Goal: Task Accomplishment & Management: Use online tool/utility

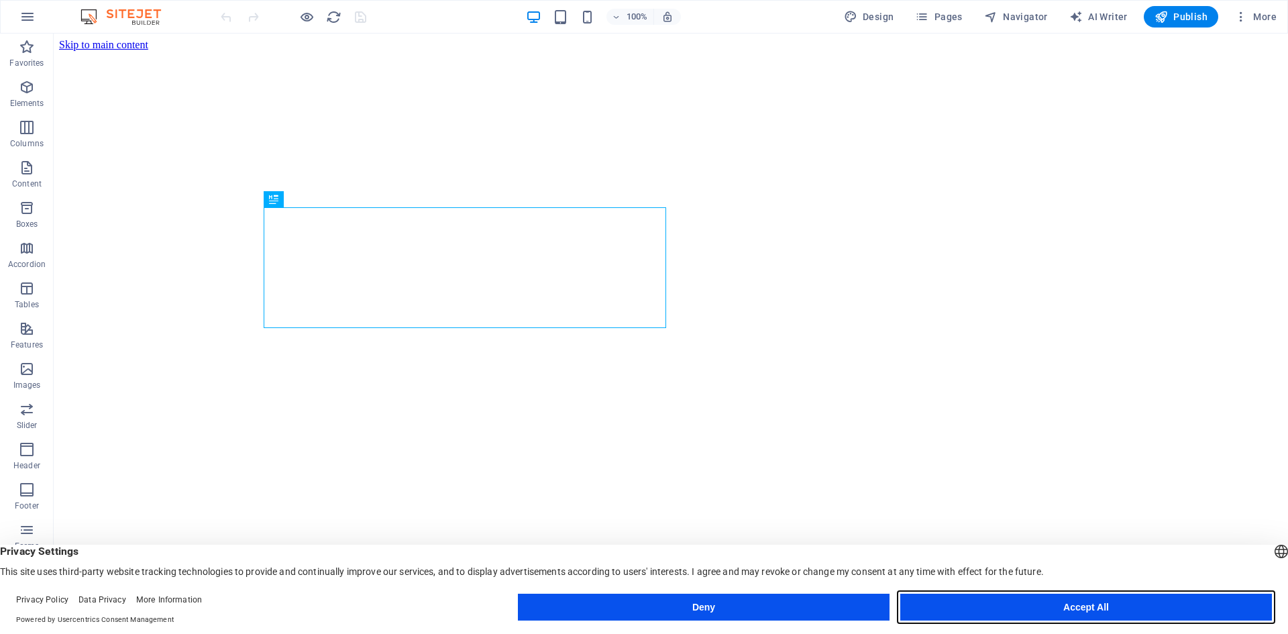
click at [1092, 602] on button "Accept All" at bounding box center [1086, 607] width 372 height 27
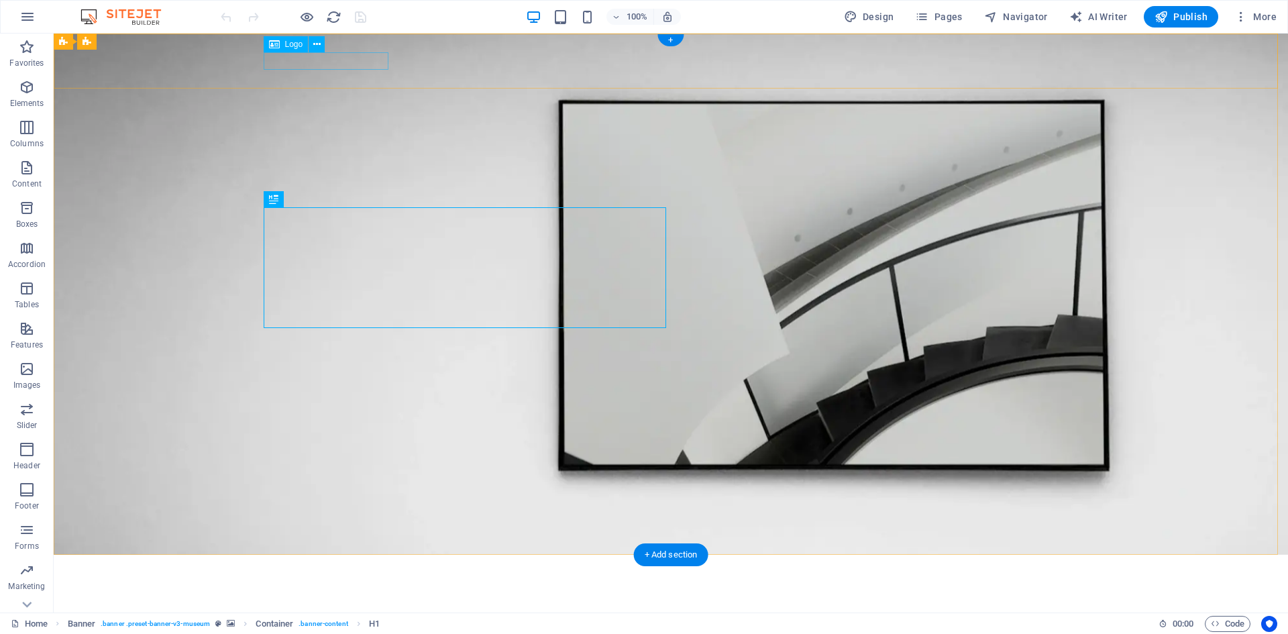
click at [296, 565] on div at bounding box center [670, 573] width 805 height 17
select select "px"
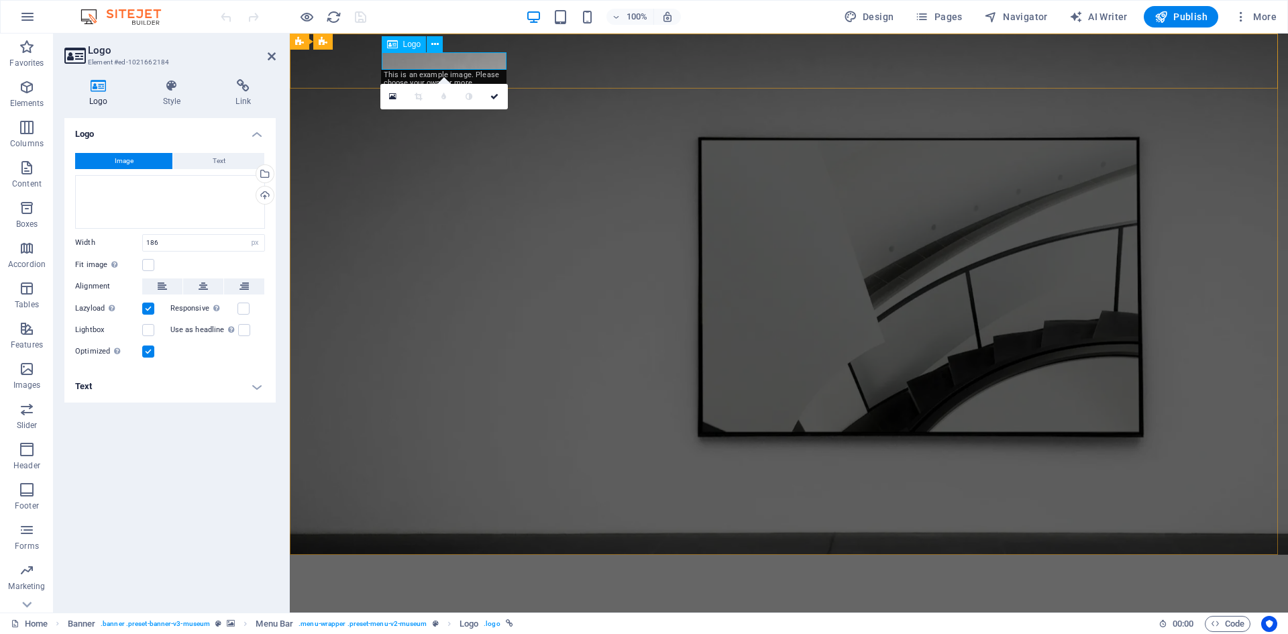
click at [416, 565] on div at bounding box center [788, 573] width 805 height 17
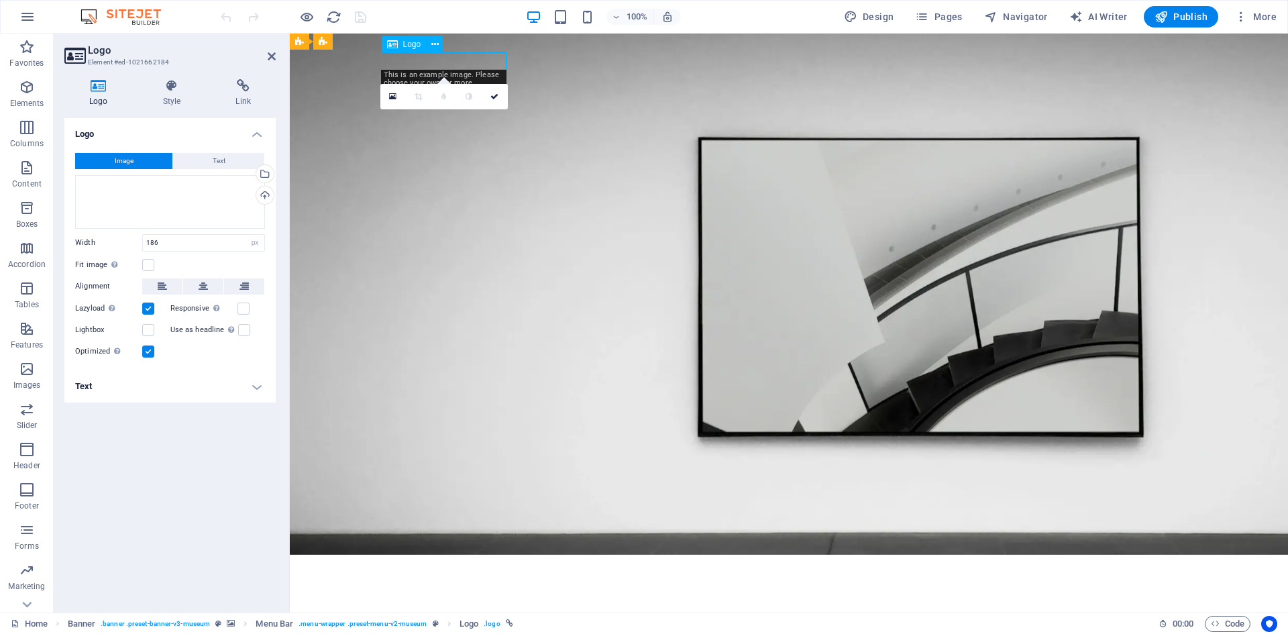
click at [494, 565] on div at bounding box center [788, 573] width 805 height 17
click at [439, 565] on div at bounding box center [788, 573] width 805 height 17
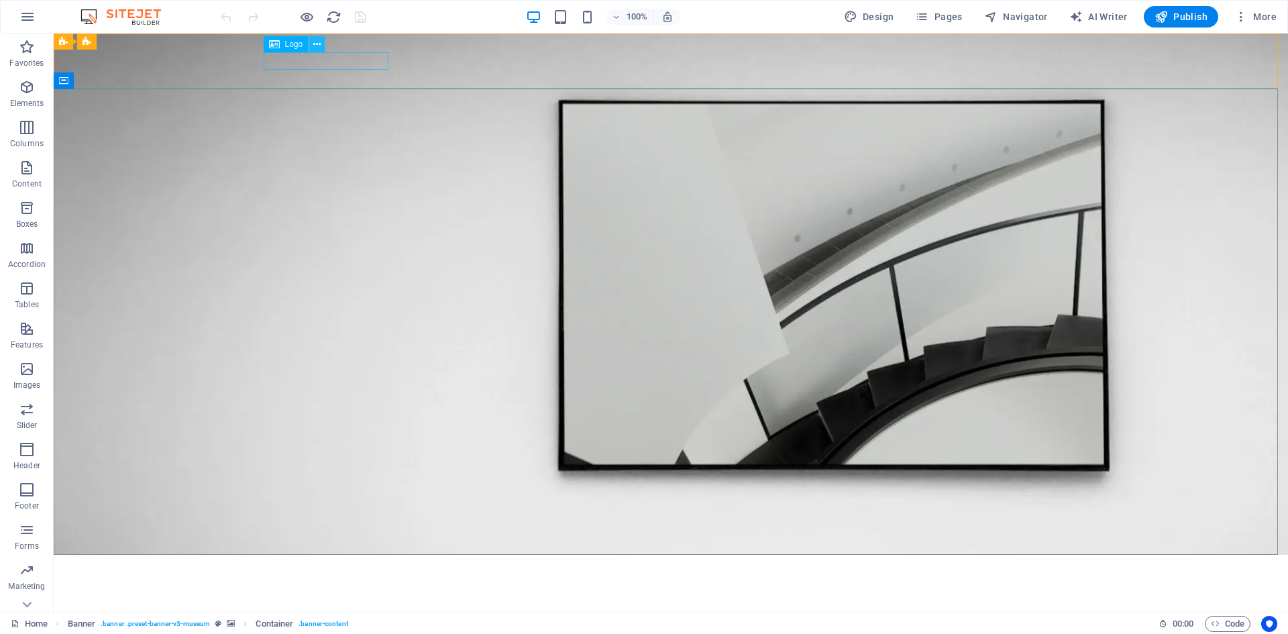
click at [319, 44] on icon at bounding box center [316, 45] width 7 height 14
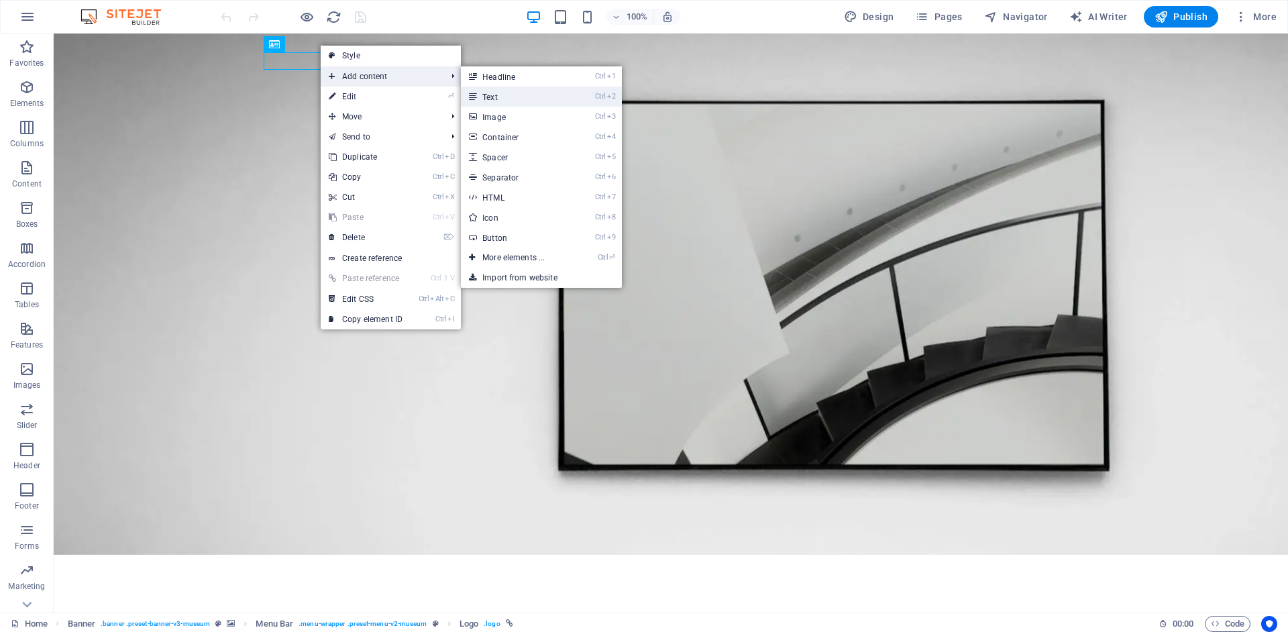
click at [506, 93] on link "Ctrl 2 Text" at bounding box center [516, 97] width 111 height 20
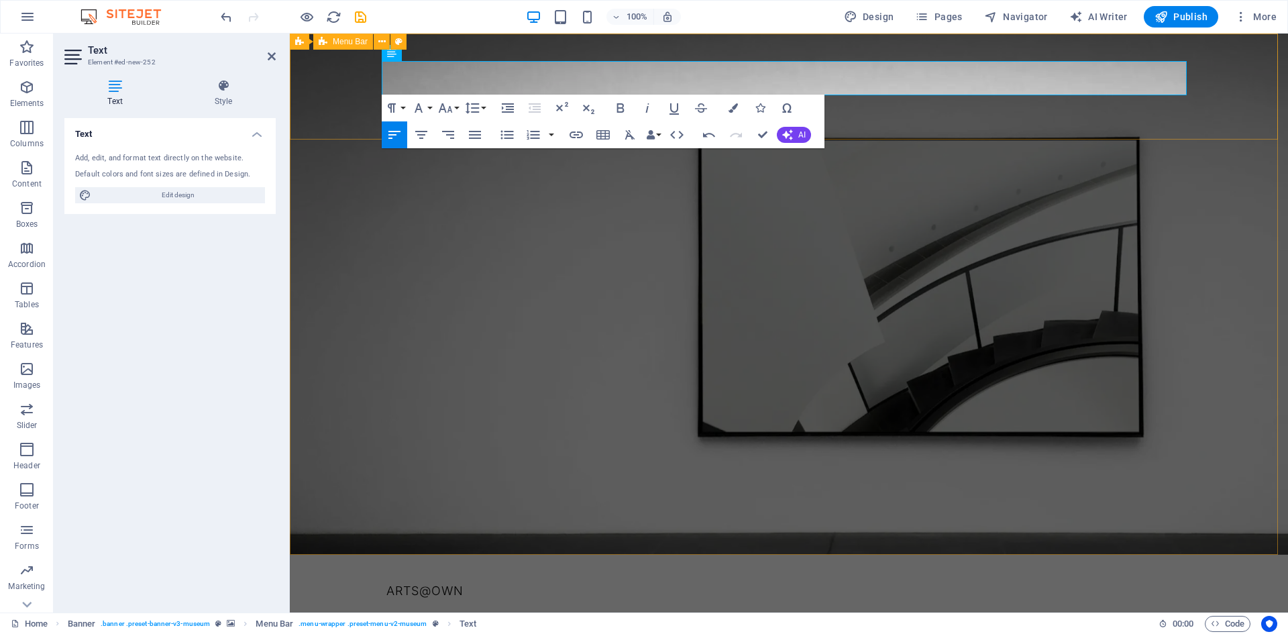
click at [351, 555] on div "ARTS@OWN Menu About Us Exhibitions Events Contact Explore" at bounding box center [789, 623] width 998 height 137
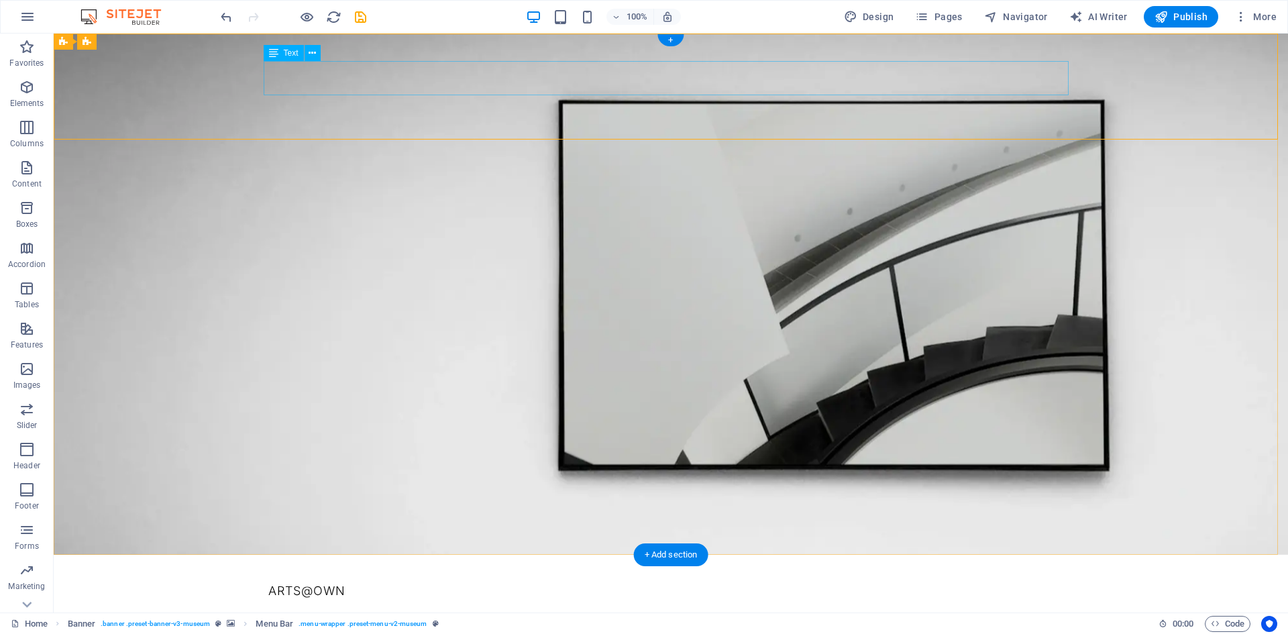
click at [330, 582] on div "ARTS@OWN" at bounding box center [670, 599] width 805 height 34
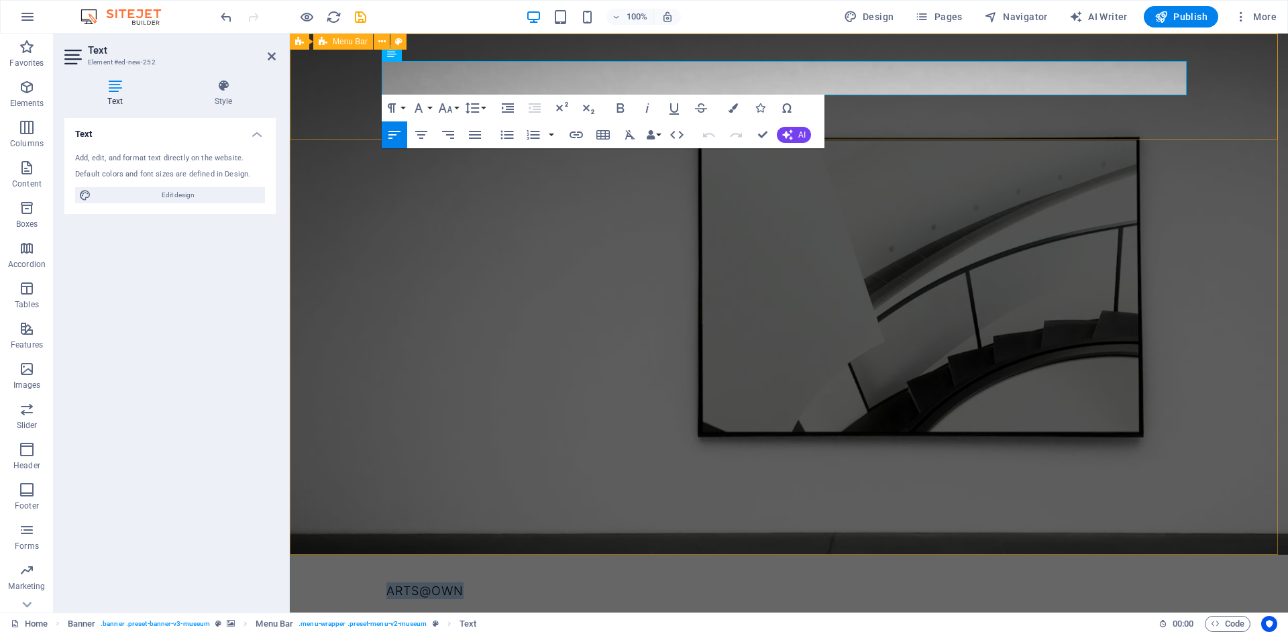
drag, startPoint x: 461, startPoint y: 70, endPoint x: 372, endPoint y: 68, distance: 88.6
click at [372, 555] on div "ARTS@OWN Menu About Us Exhibitions Events Contact Explore" at bounding box center [789, 623] width 998 height 137
click at [619, 107] on icon "button" at bounding box center [620, 108] width 16 height 16
click at [734, 110] on icon "button" at bounding box center [732, 107] width 9 height 9
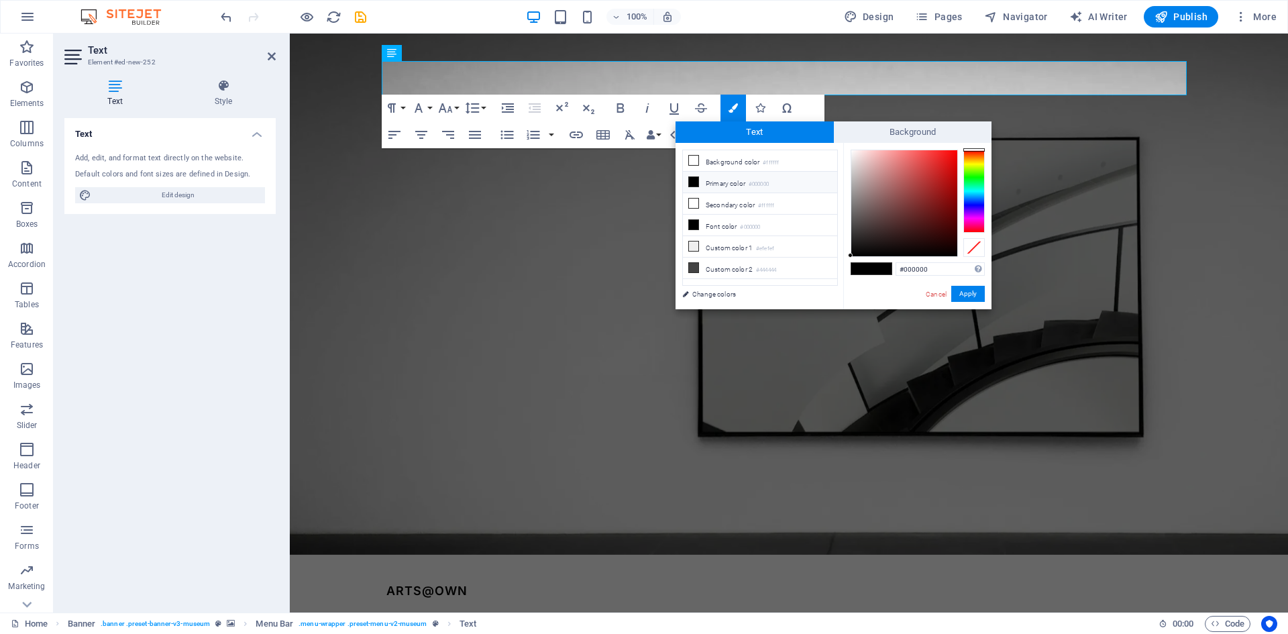
click at [692, 182] on icon at bounding box center [693, 181] width 9 height 9
drag, startPoint x: 867, startPoint y: 174, endPoint x: 851, endPoint y: 151, distance: 27.9
click at [851, 150] on div at bounding box center [904, 203] width 106 height 106
drag, startPoint x: 904, startPoint y: 269, endPoint x: 956, endPoint y: 271, distance: 51.7
click at [956, 271] on input "#fefcfc" at bounding box center [939, 268] width 89 height 13
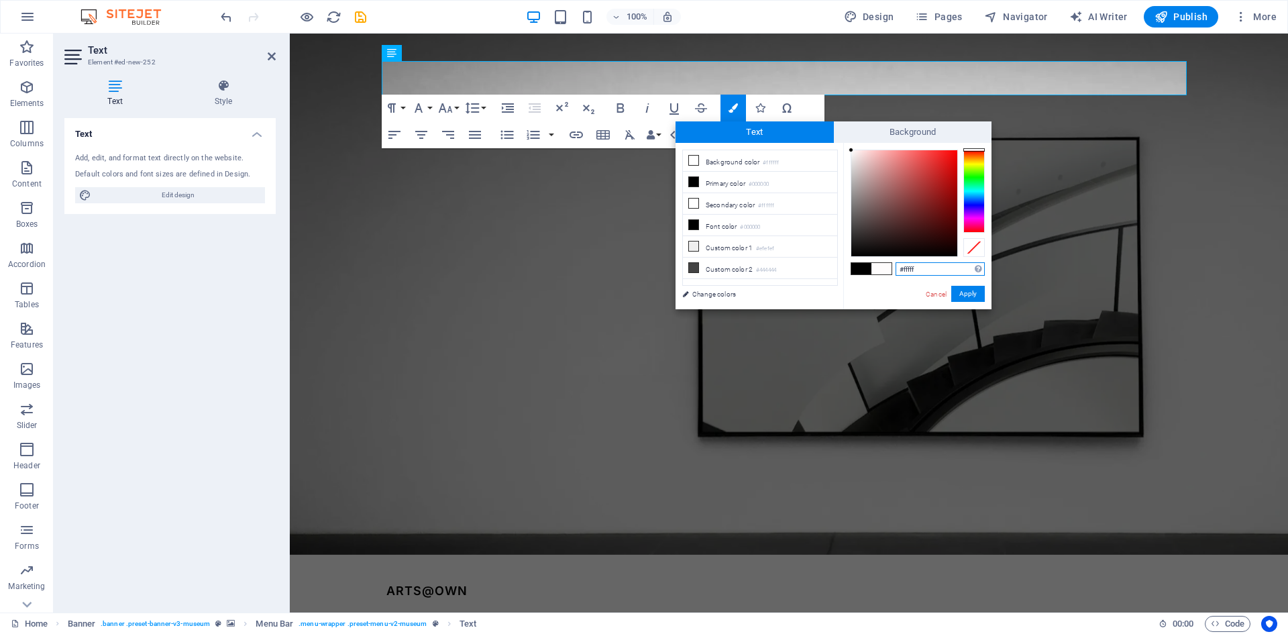
type input "#ffffff"
click at [973, 292] on button "Apply" at bounding box center [968, 294] width 34 height 16
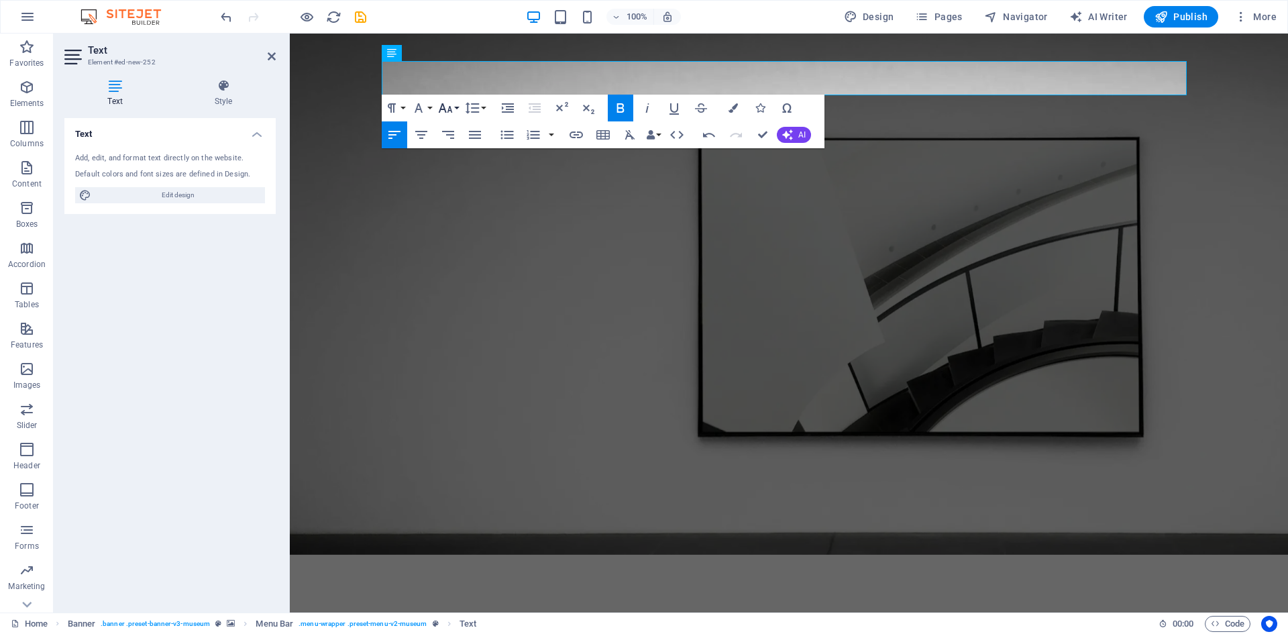
click at [443, 111] on icon "button" at bounding box center [445, 108] width 16 height 16
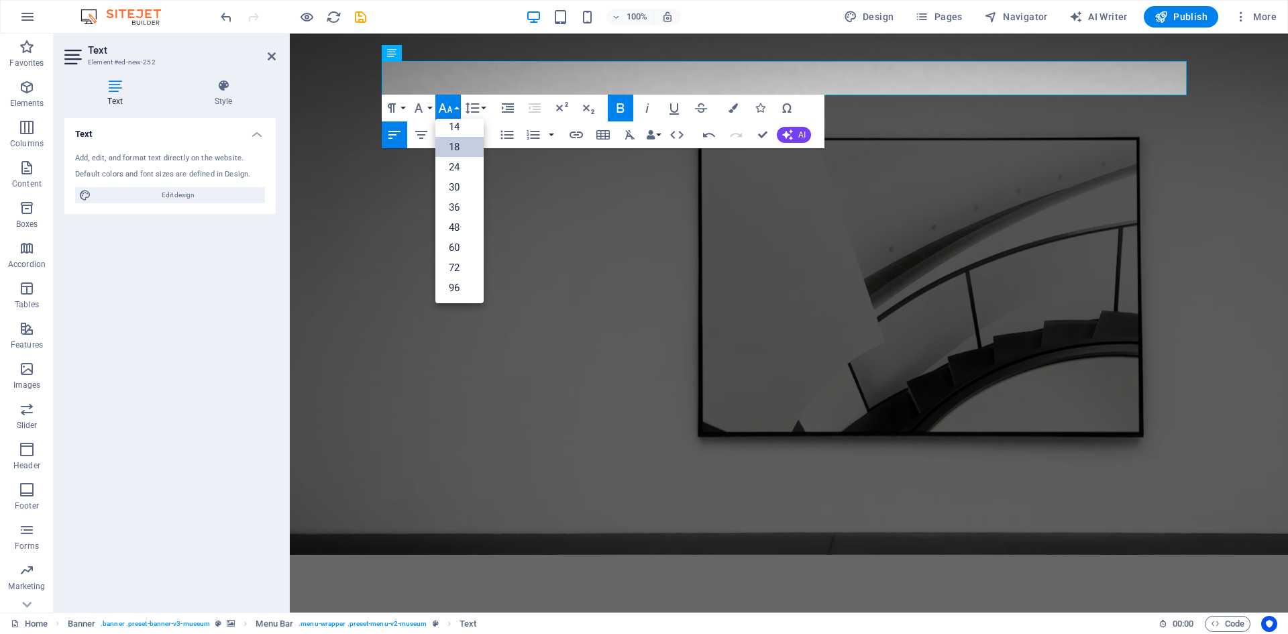
scroll to position [108, 0]
click at [452, 162] on link "24" at bounding box center [459, 167] width 48 height 20
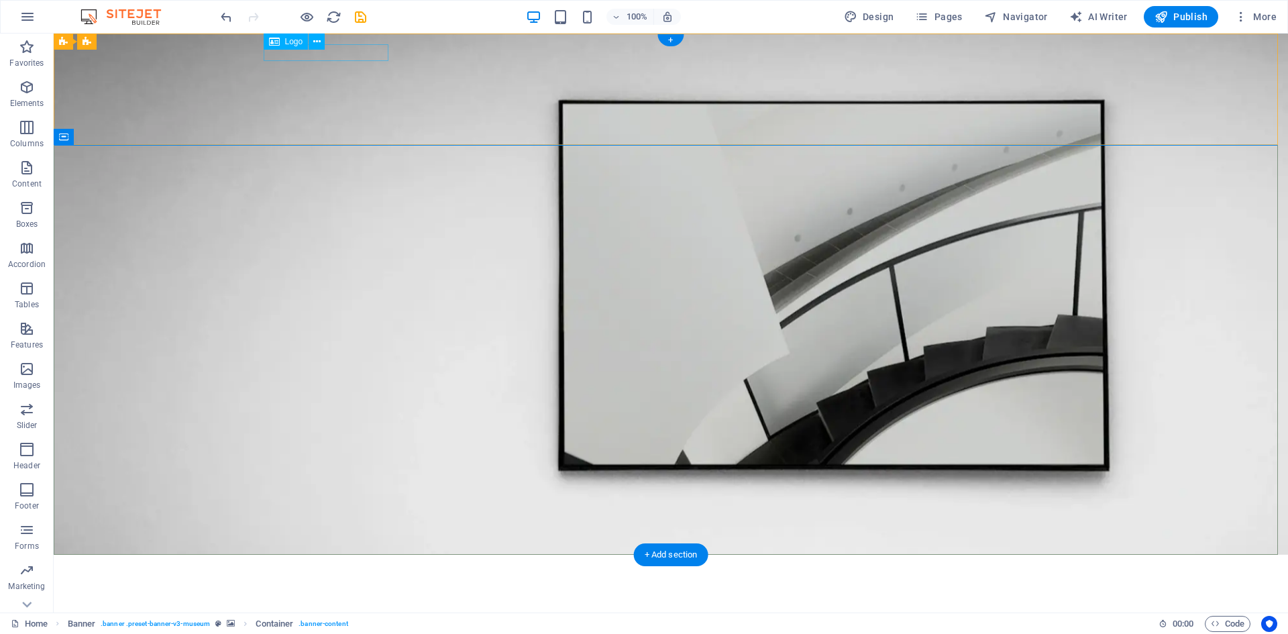
click at [360, 565] on div at bounding box center [670, 573] width 805 height 17
click at [313, 40] on icon at bounding box center [316, 42] width 7 height 14
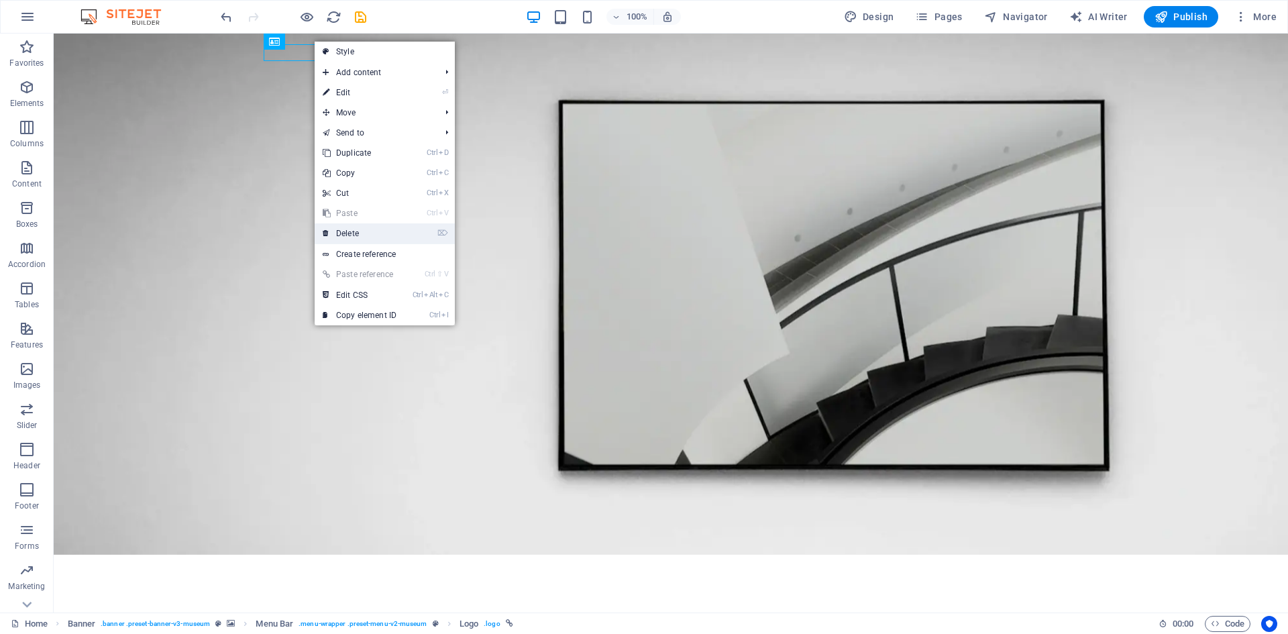
click at [358, 236] on link "⌦ Delete" at bounding box center [360, 233] width 90 height 20
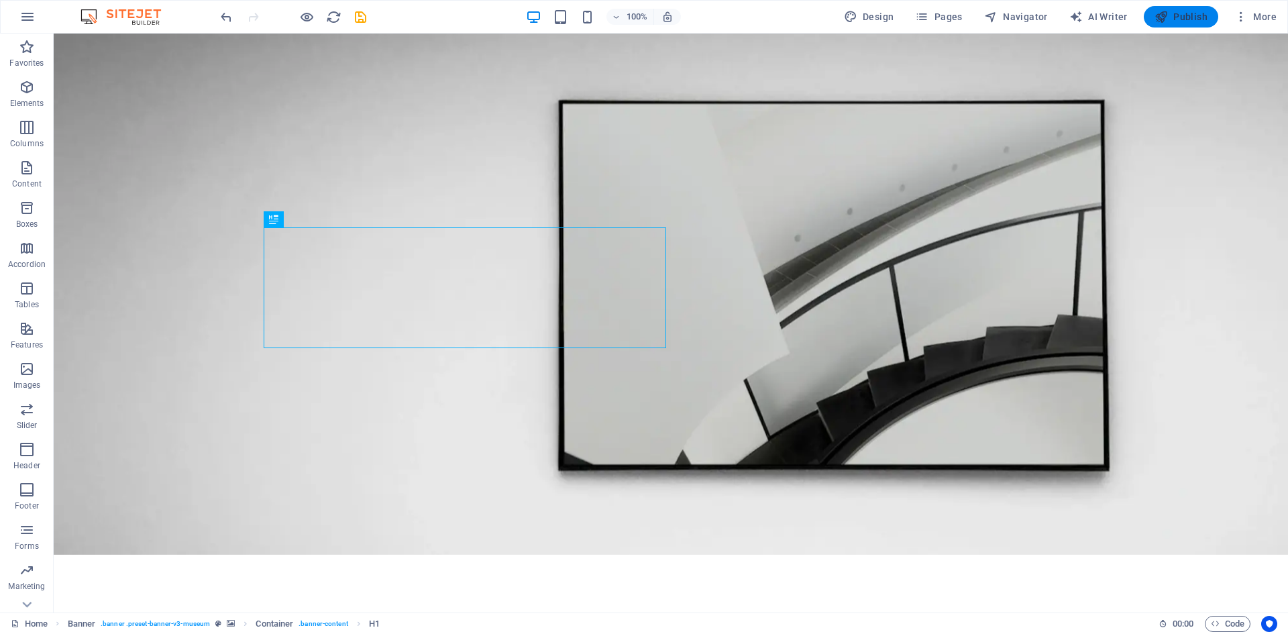
click at [1184, 21] on span "Publish" at bounding box center [1180, 16] width 53 height 13
checkbox input "false"
click at [1027, 565] on div "ARTS@OWN" at bounding box center [670, 585] width 805 height 40
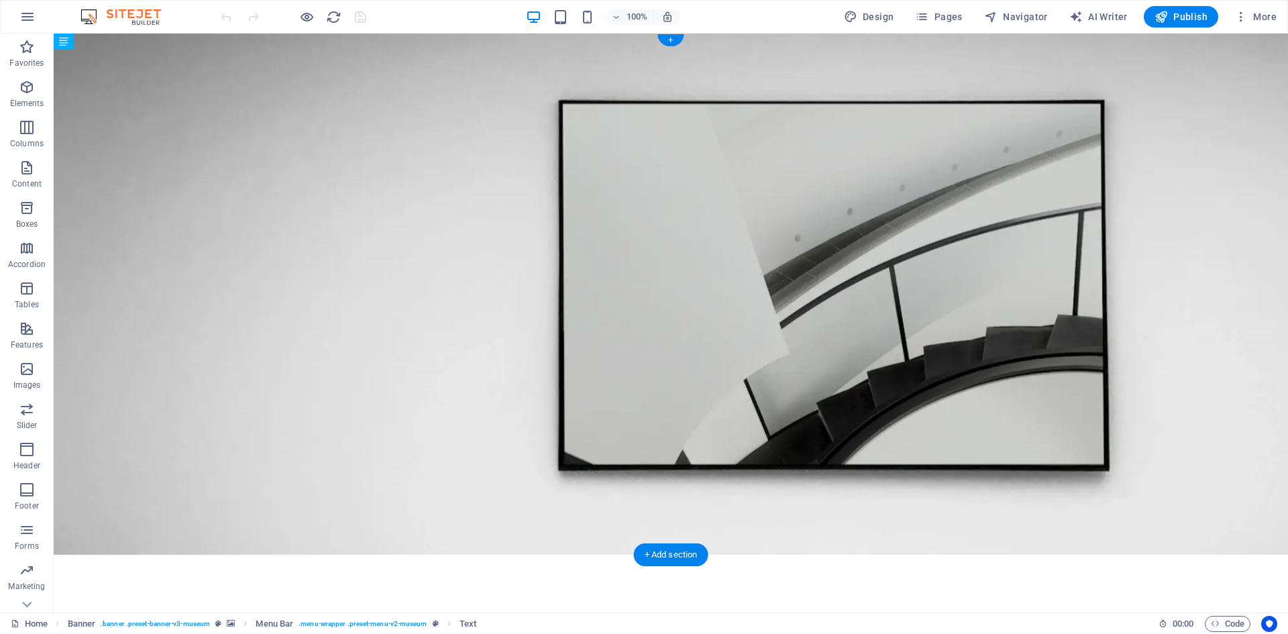
drag, startPoint x: 351, startPoint y: 69, endPoint x: 339, endPoint y: 56, distance: 18.0
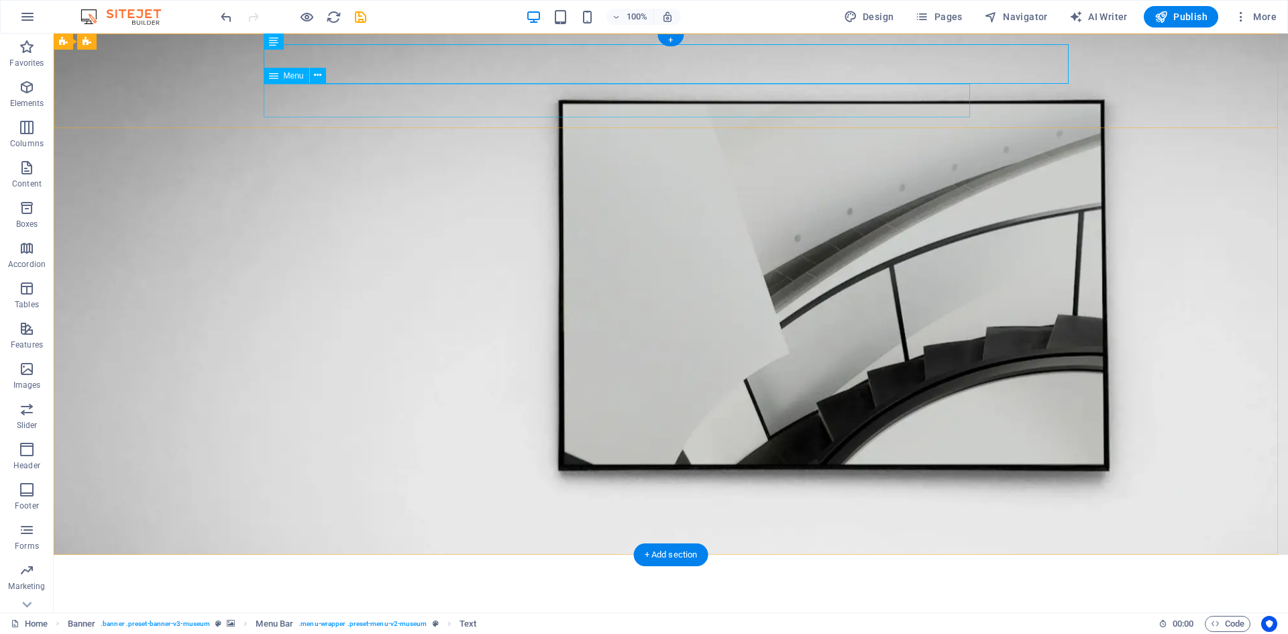
click at [498, 605] on nav "About Us Exhibitions Events Contact" at bounding box center [670, 622] width 805 height 34
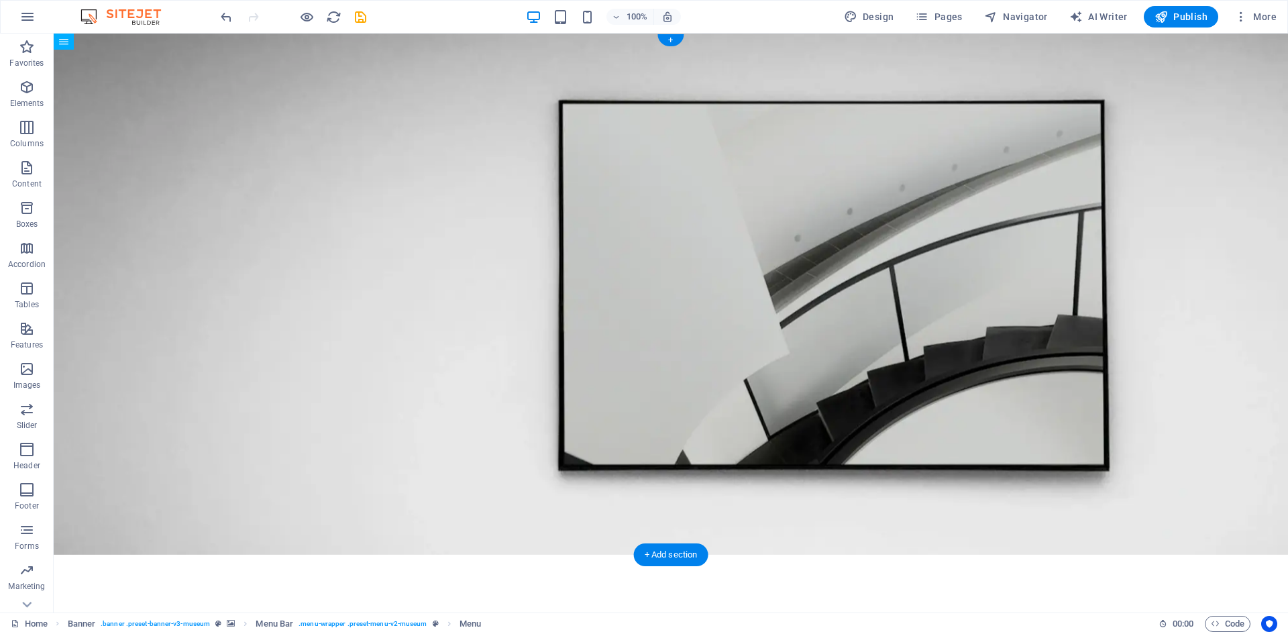
drag, startPoint x: 289, startPoint y: 101, endPoint x: 430, endPoint y: 107, distance: 141.0
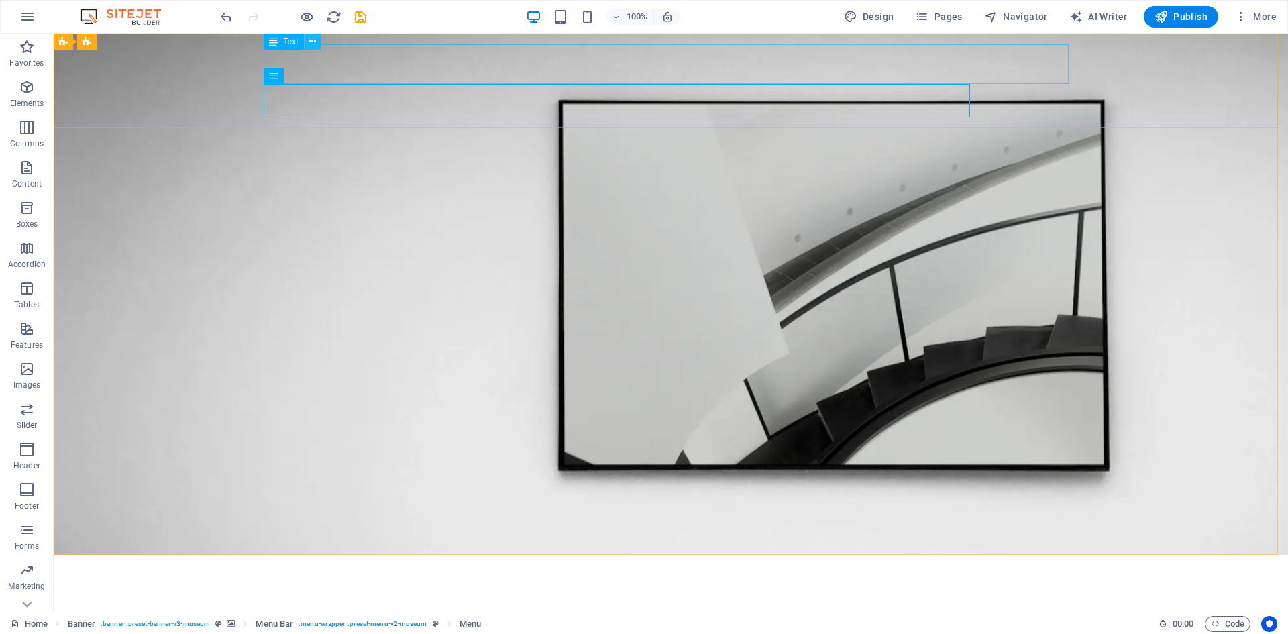
click at [311, 40] on icon at bounding box center [312, 42] width 7 height 14
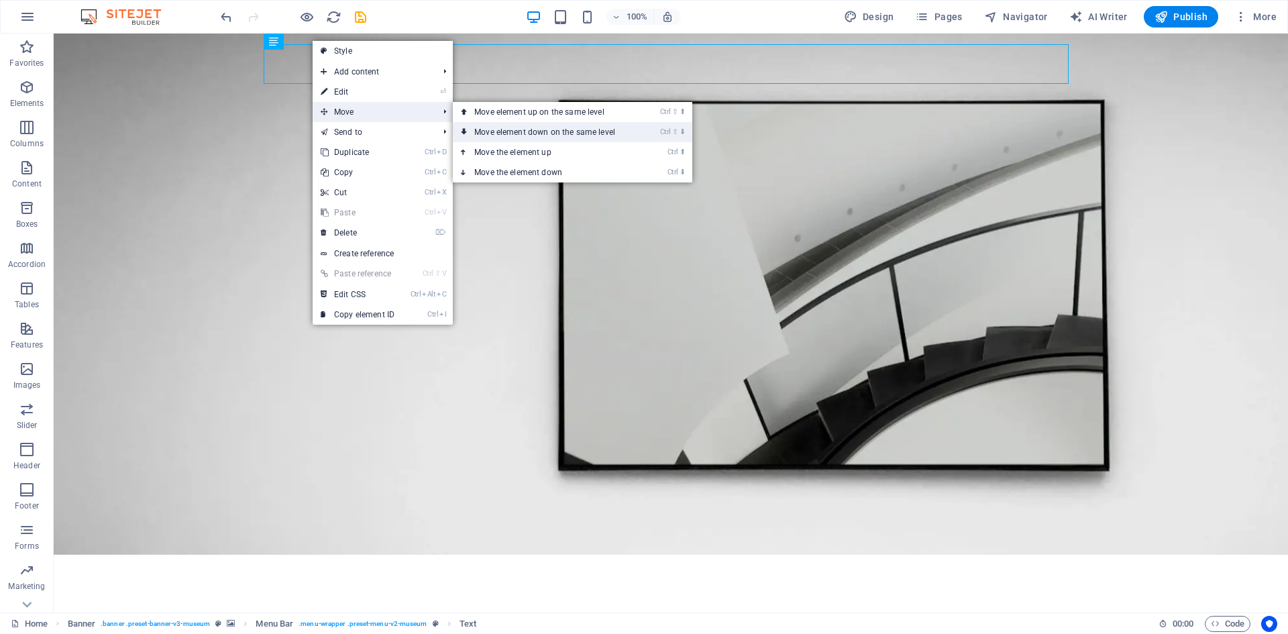
click at [540, 131] on link "Ctrl ⇧ ⬇ Move element down on the same level" at bounding box center [547, 132] width 189 height 20
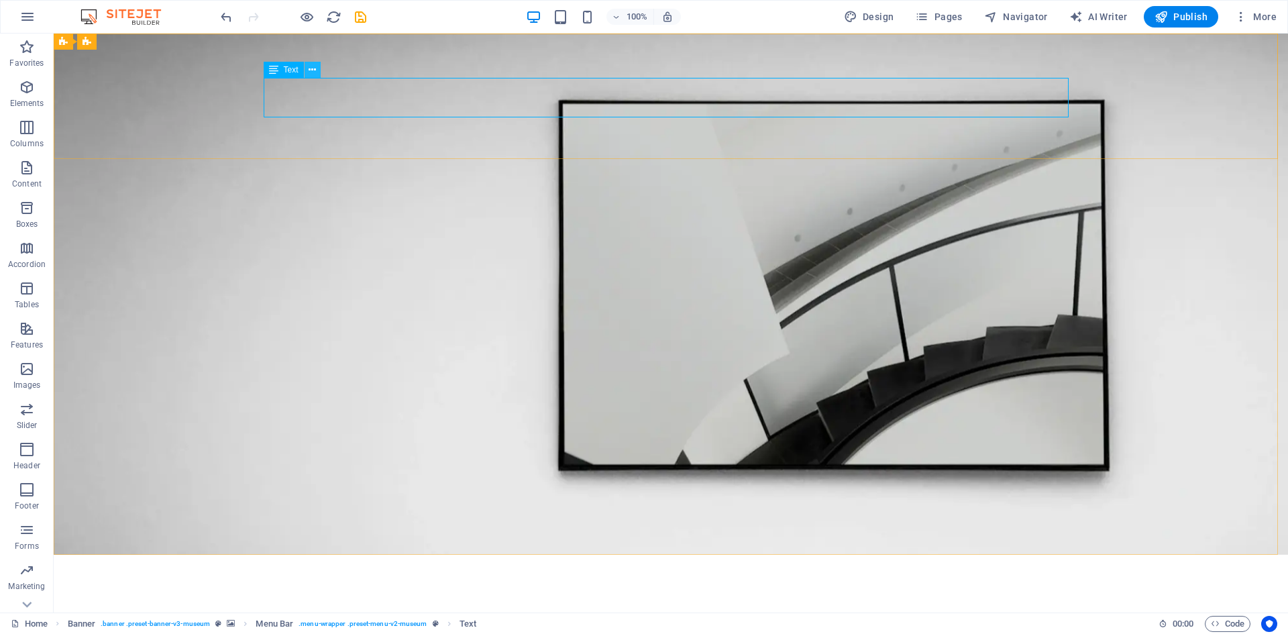
click at [311, 69] on icon at bounding box center [312, 70] width 7 height 14
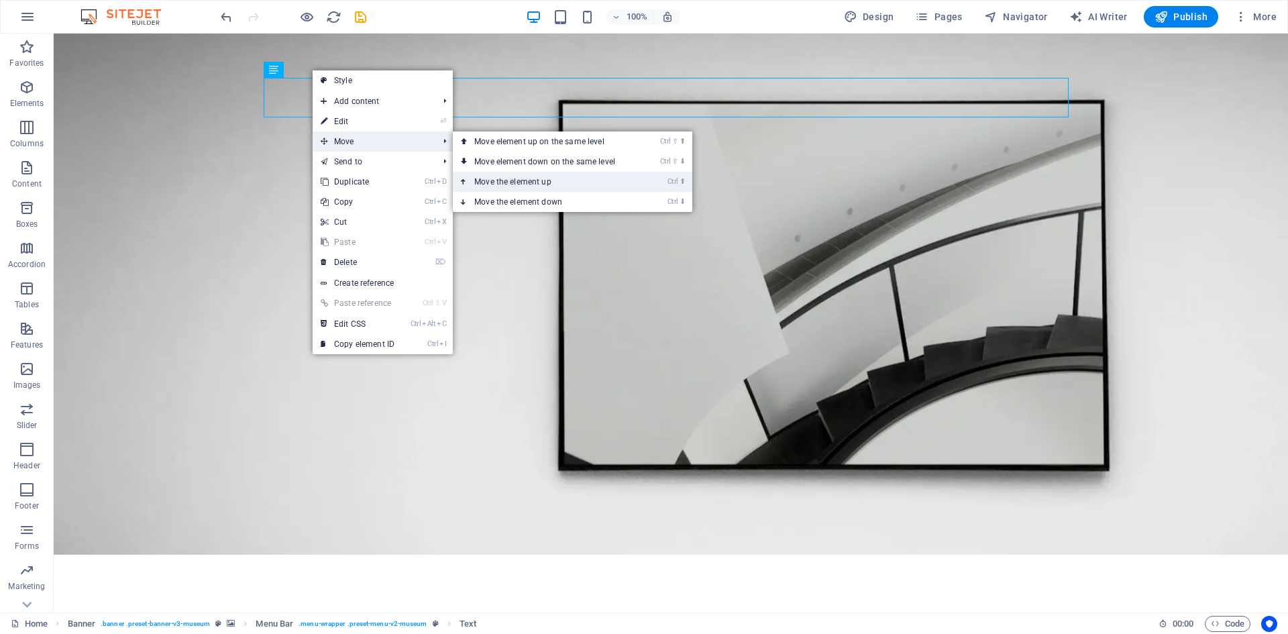
click at [492, 183] on link "Ctrl ⬆ Move the element up" at bounding box center [547, 182] width 189 height 20
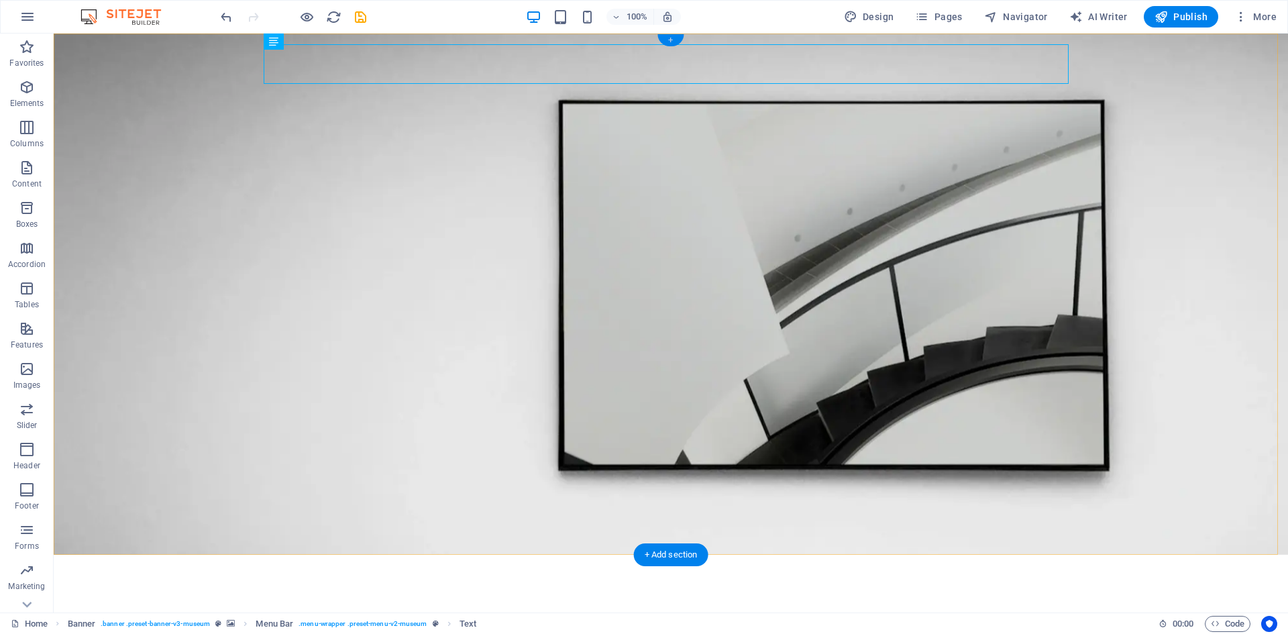
click at [671, 40] on div "+" at bounding box center [670, 40] width 26 height 12
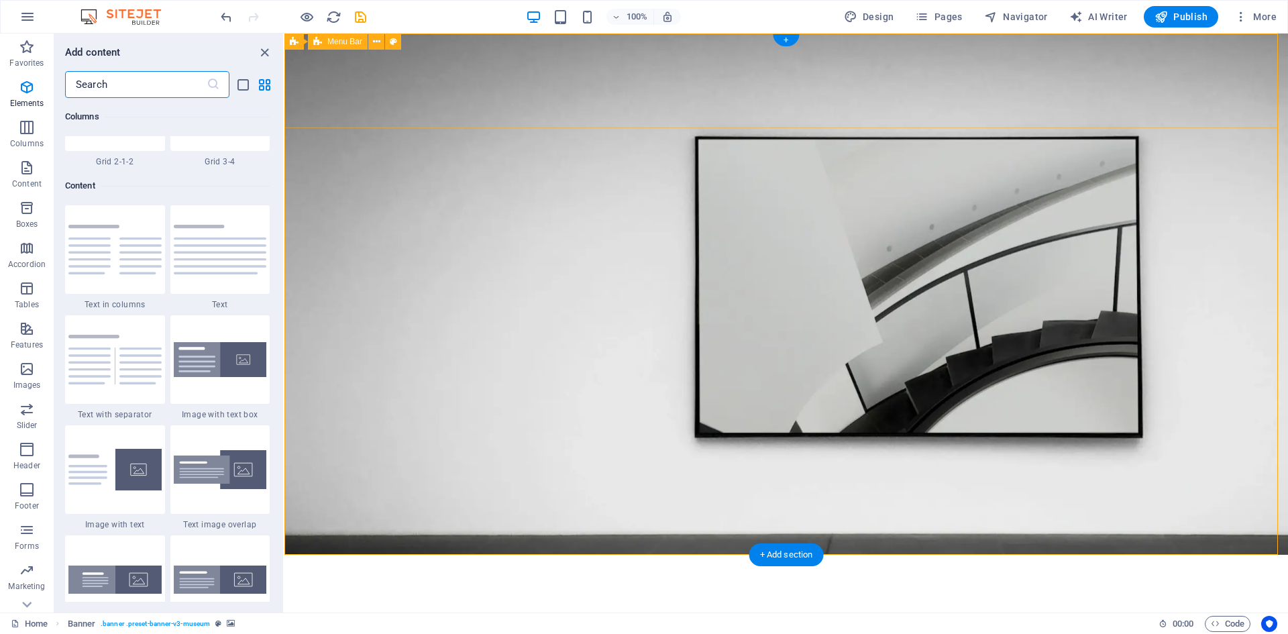
scroll to position [2347, 0]
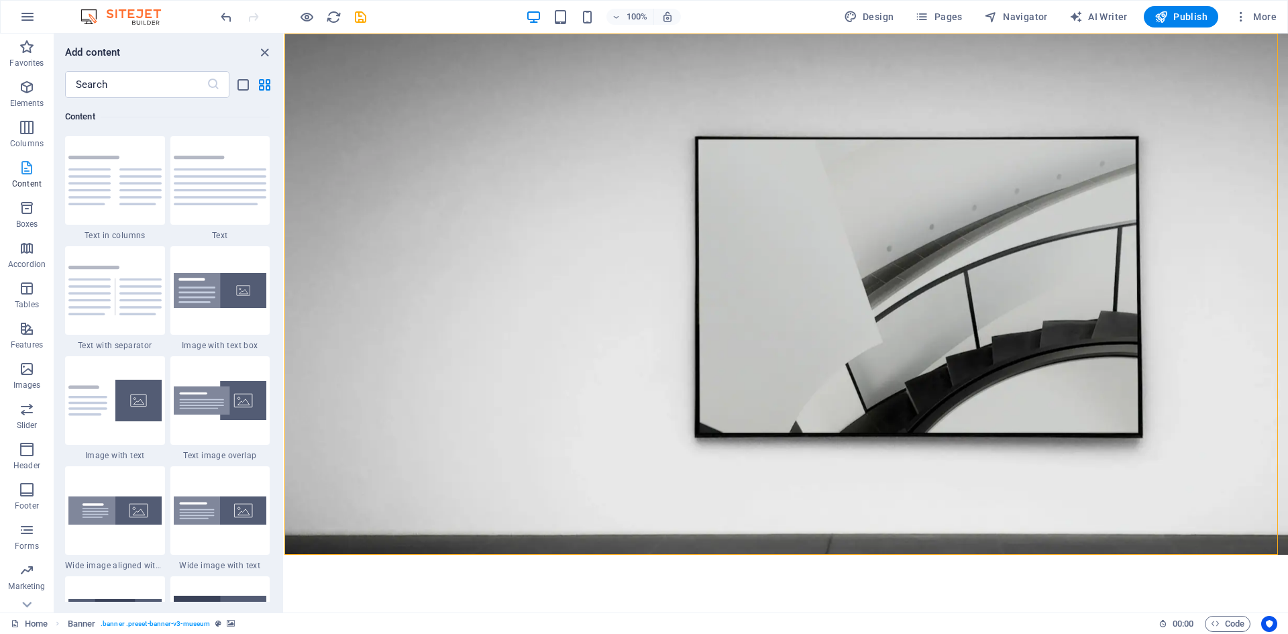
click at [29, 170] on icon "button" at bounding box center [27, 168] width 16 height 16
click at [26, 215] on icon "button" at bounding box center [27, 208] width 16 height 16
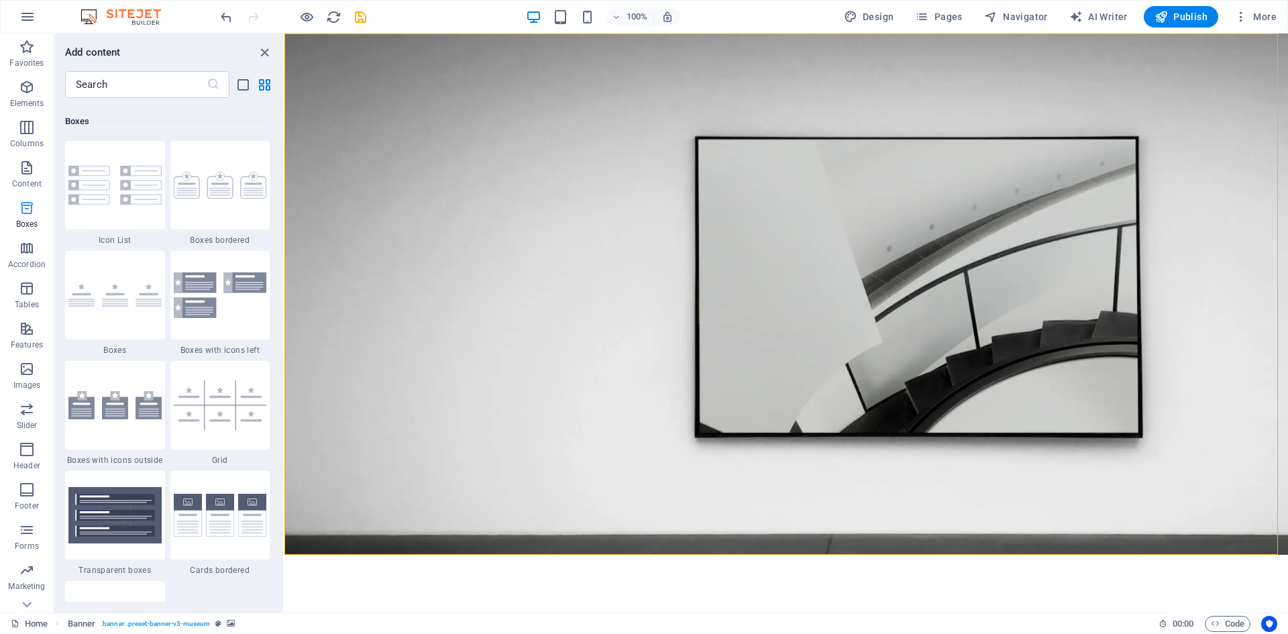
scroll to position [3700, 0]
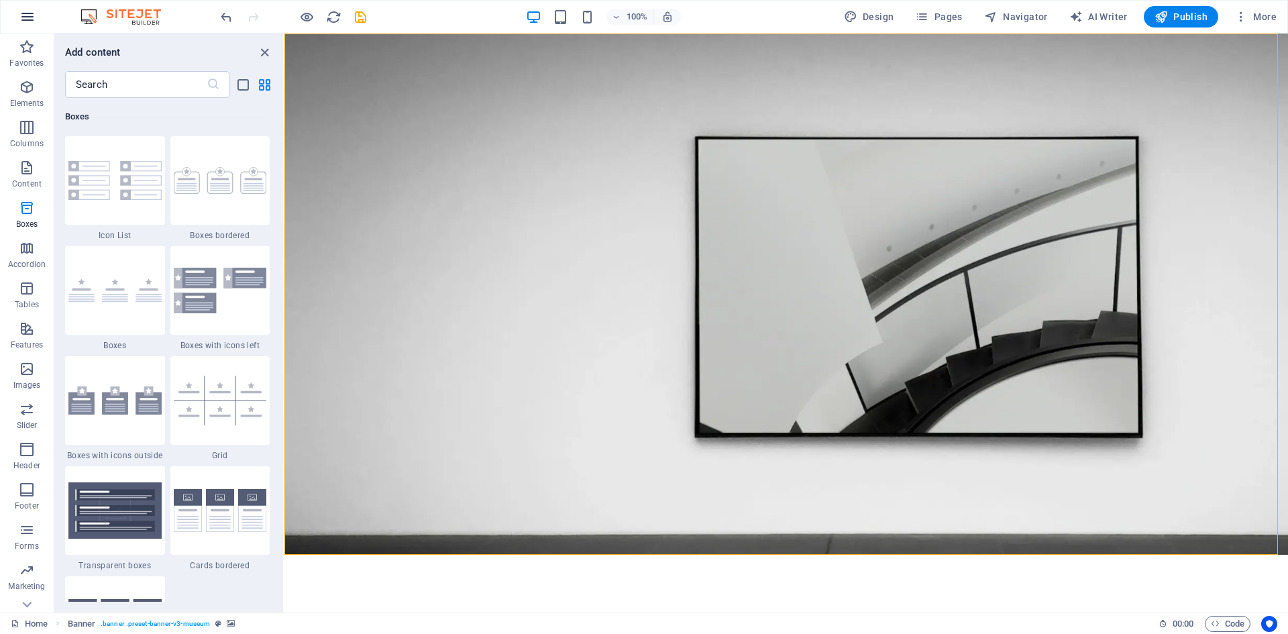
click at [25, 21] on icon "button" at bounding box center [27, 17] width 16 height 16
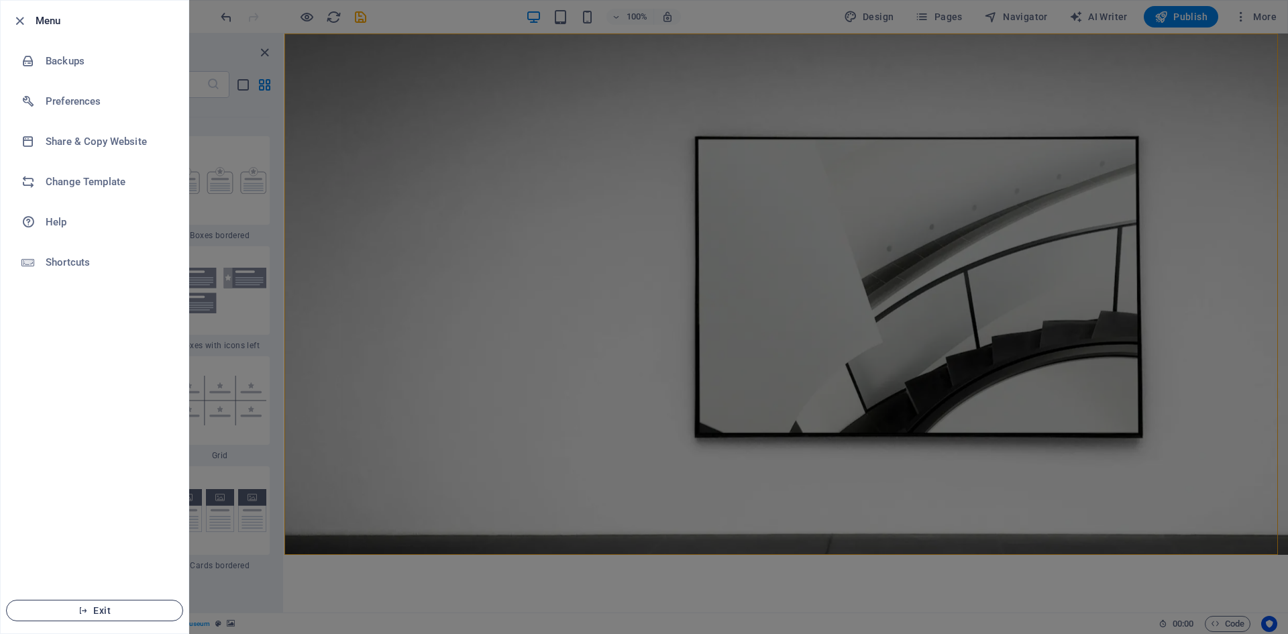
click at [96, 607] on span "Exit" at bounding box center [94, 610] width 154 height 11
